Goal: Find specific page/section: Find specific page/section

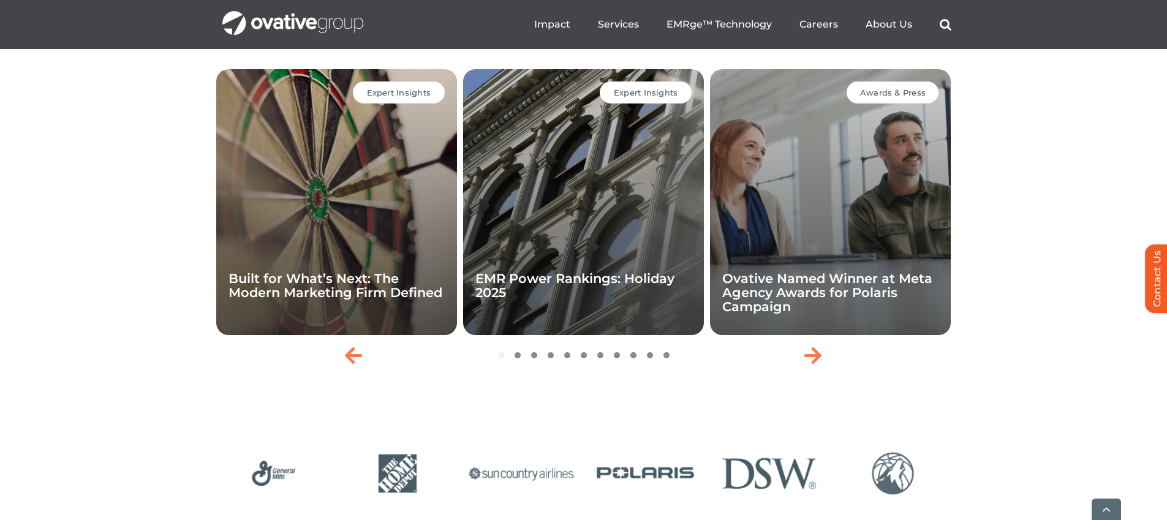
scroll to position [2905, 0]
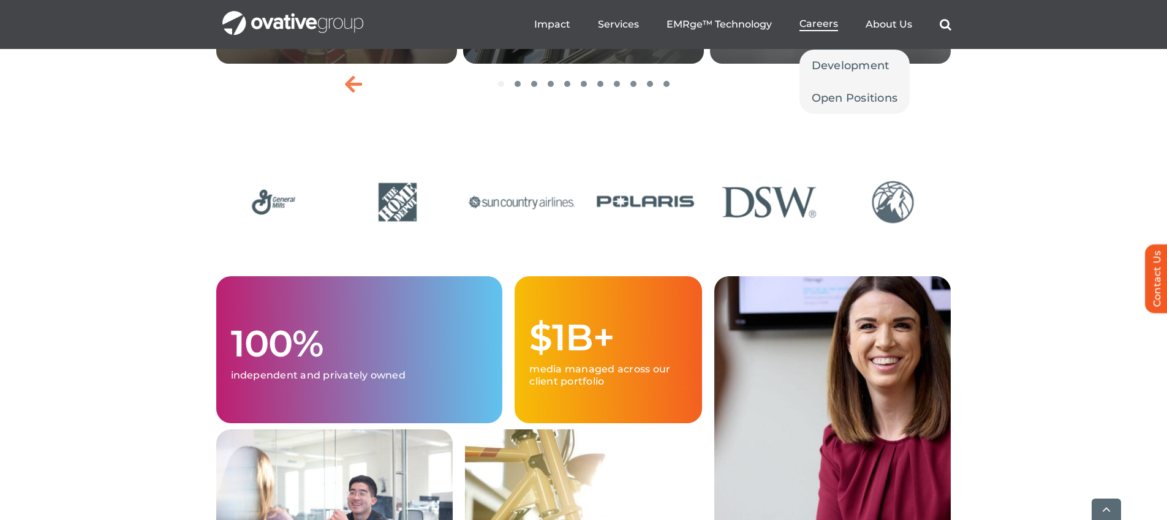
click at [816, 25] on span "Careers" at bounding box center [819, 24] width 39 height 12
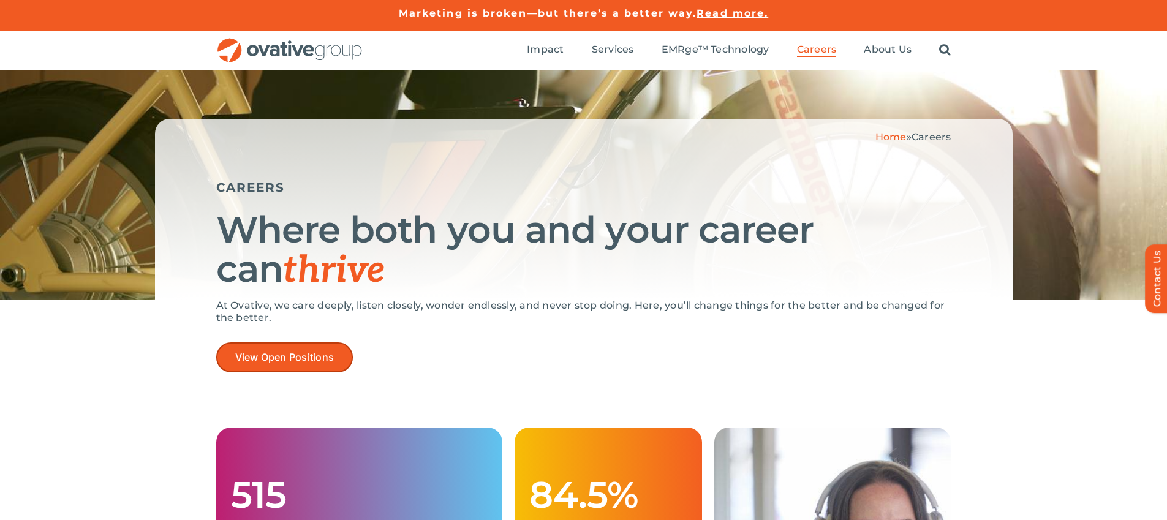
click at [303, 355] on span "View Open Positions" at bounding box center [284, 358] width 99 height 12
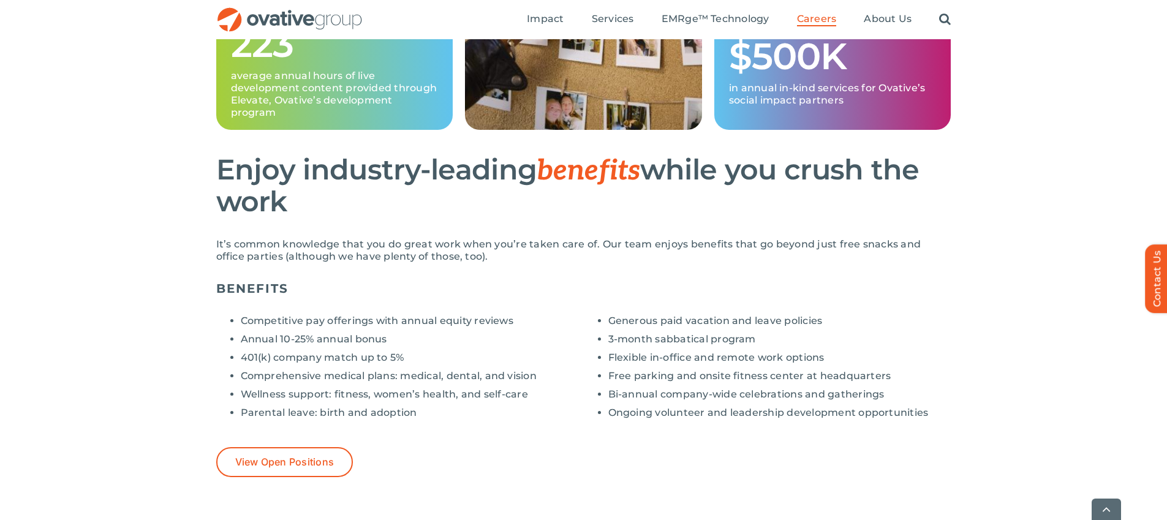
scroll to position [860, 0]
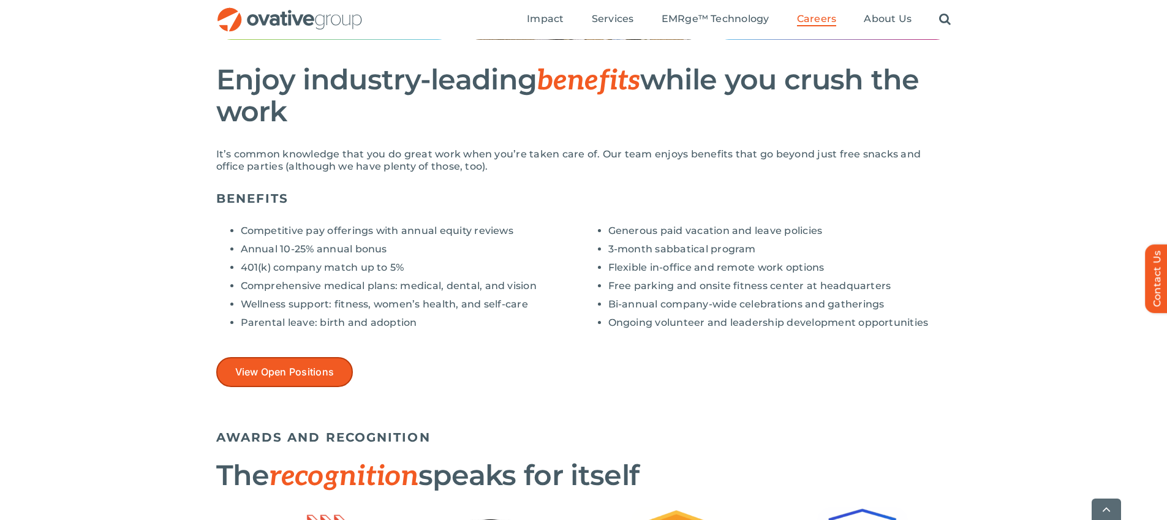
click at [329, 374] on span "View Open Positions" at bounding box center [284, 372] width 99 height 12
